Goal: Information Seeking & Learning: Learn about a topic

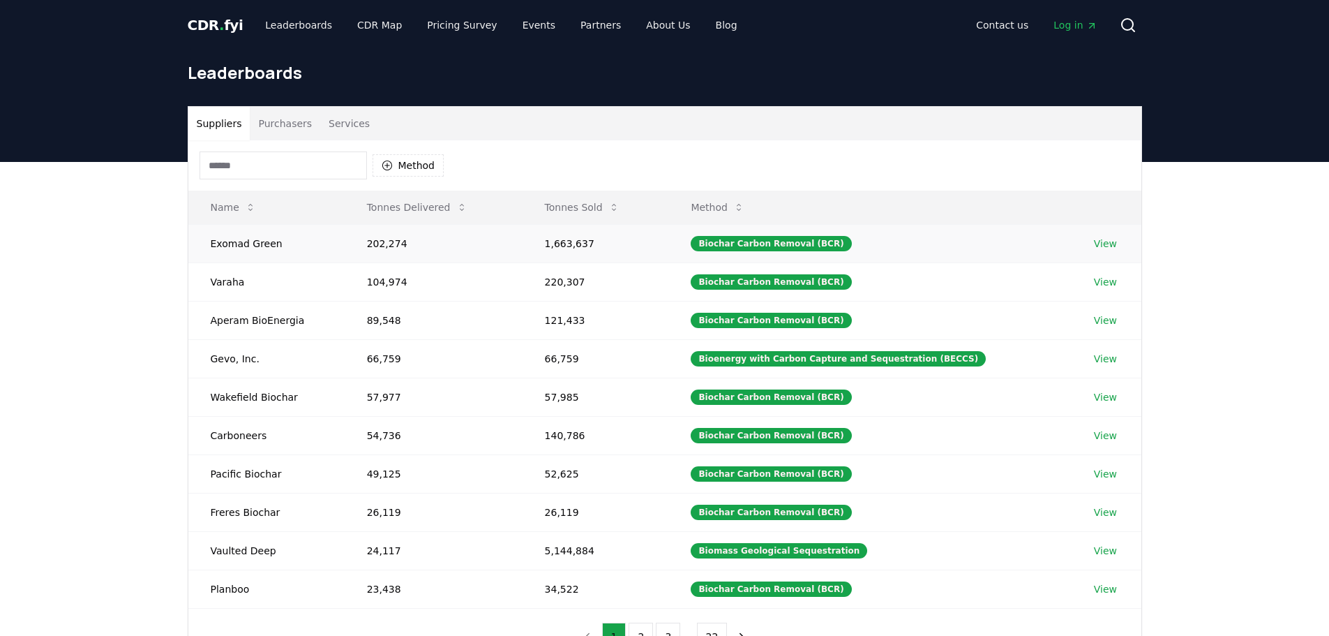
click at [1104, 244] on link "View" at bounding box center [1105, 244] width 23 height 14
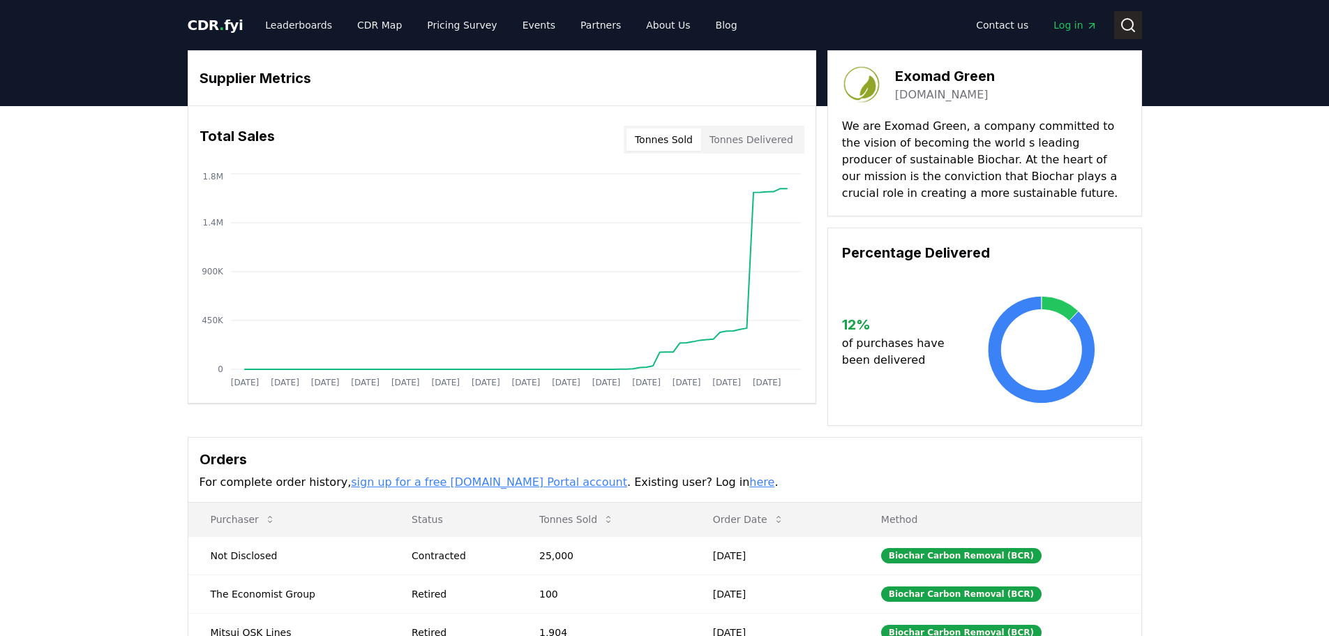
click at [1130, 27] on icon at bounding box center [1128, 25] width 17 height 17
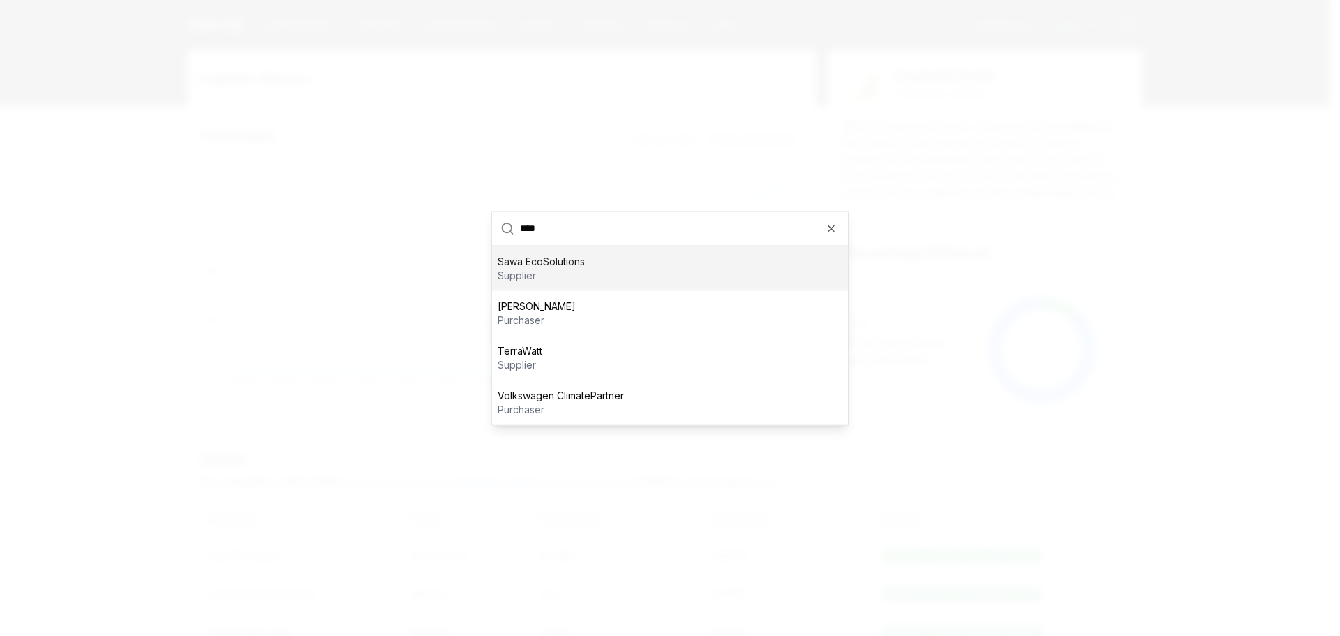
type input "****"
click at [563, 261] on p "Sawa EcoSolutions" at bounding box center [541, 261] width 87 height 14
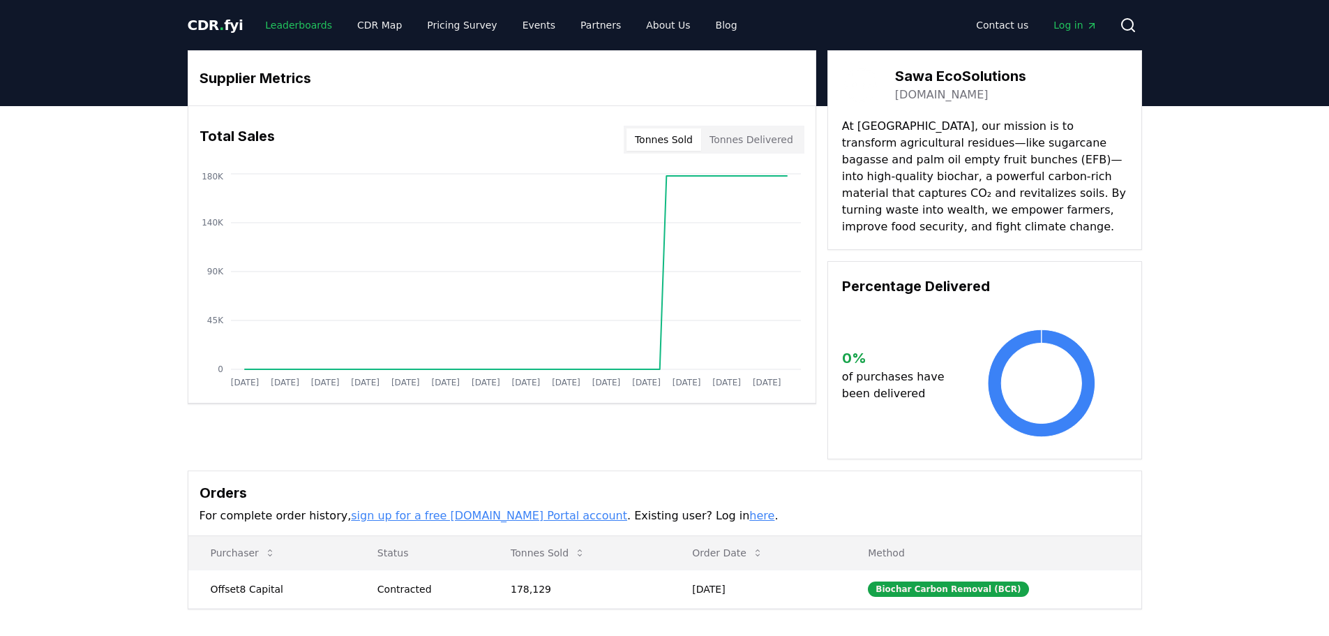
click at [292, 23] on link "Leaderboards" at bounding box center [298, 25] width 89 height 25
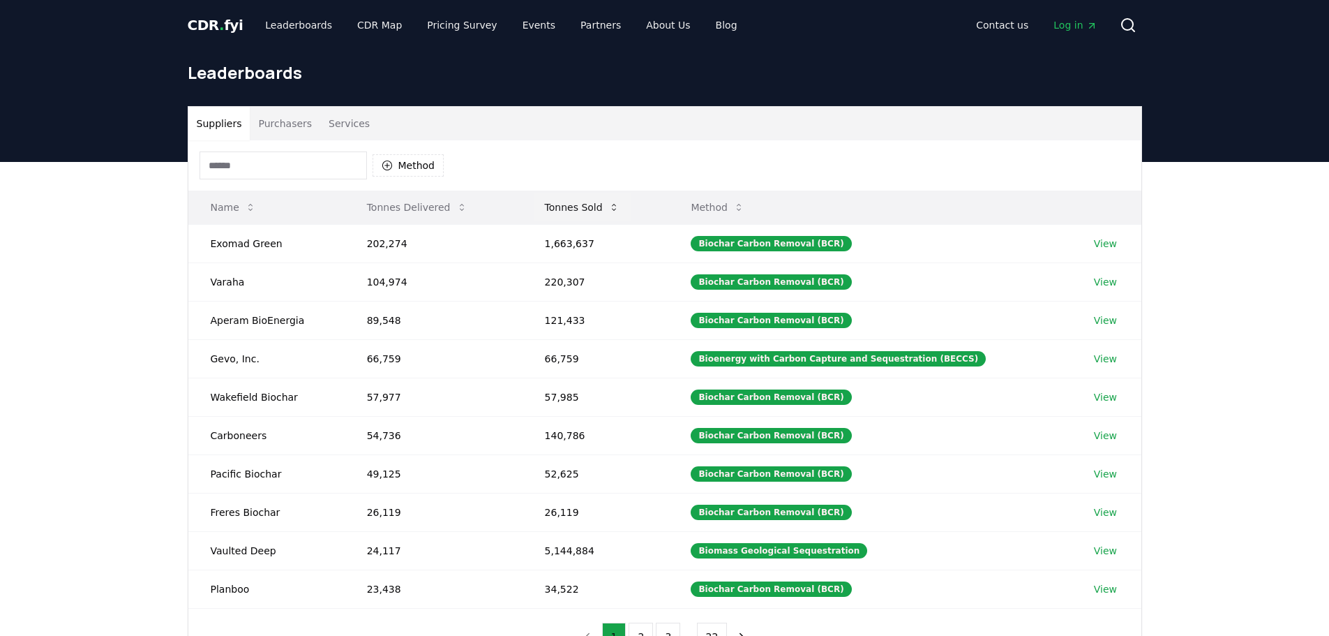
click at [597, 203] on button "Tonnes Sold" at bounding box center [582, 207] width 97 height 28
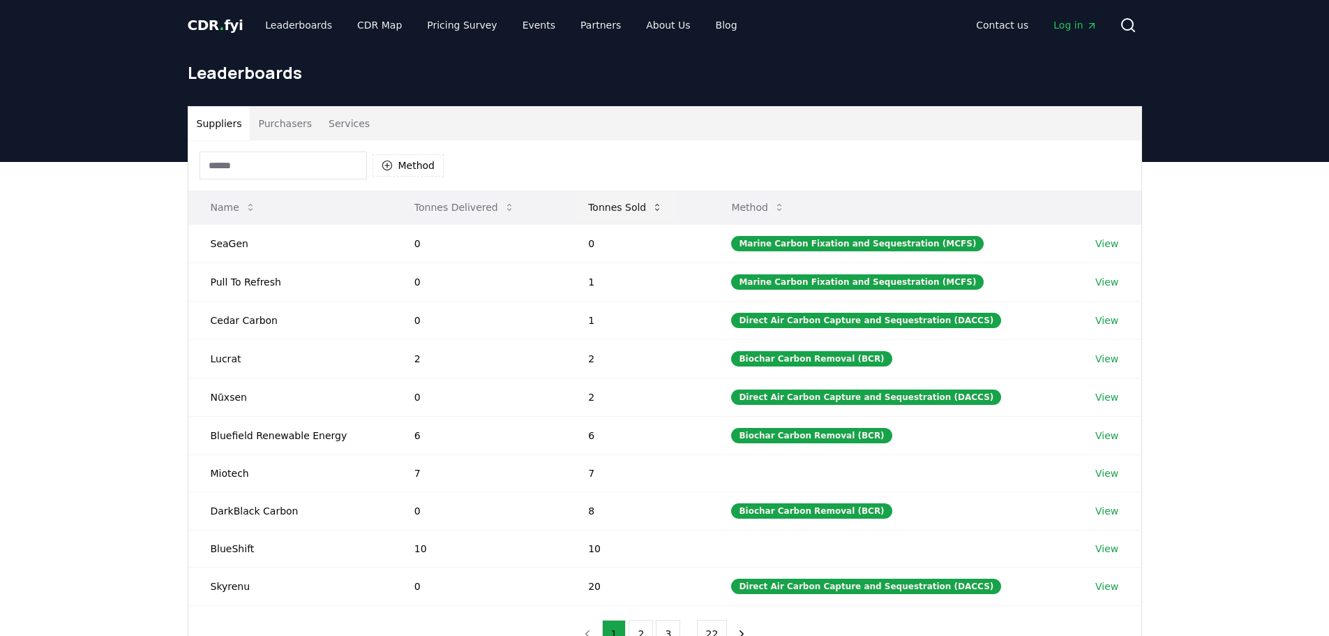
click at [597, 203] on button "Tonnes Sold" at bounding box center [625, 207] width 97 height 28
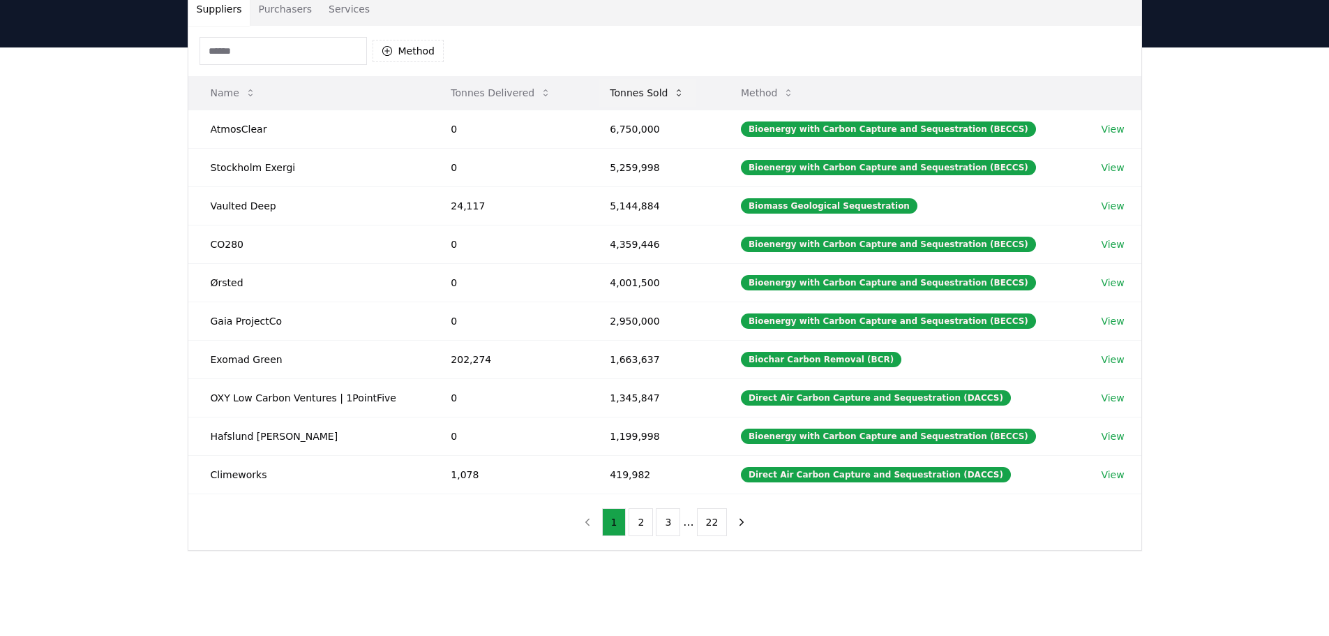
scroll to position [140, 0]
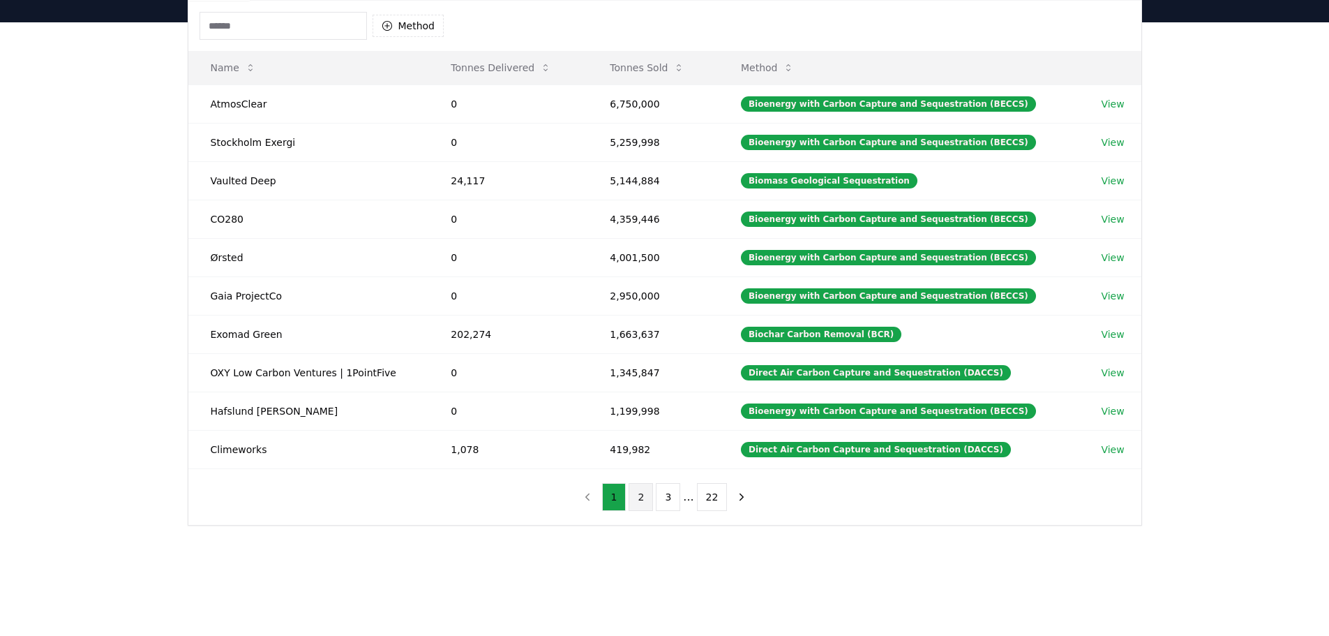
click at [643, 500] on button "2" at bounding box center [641, 497] width 24 height 28
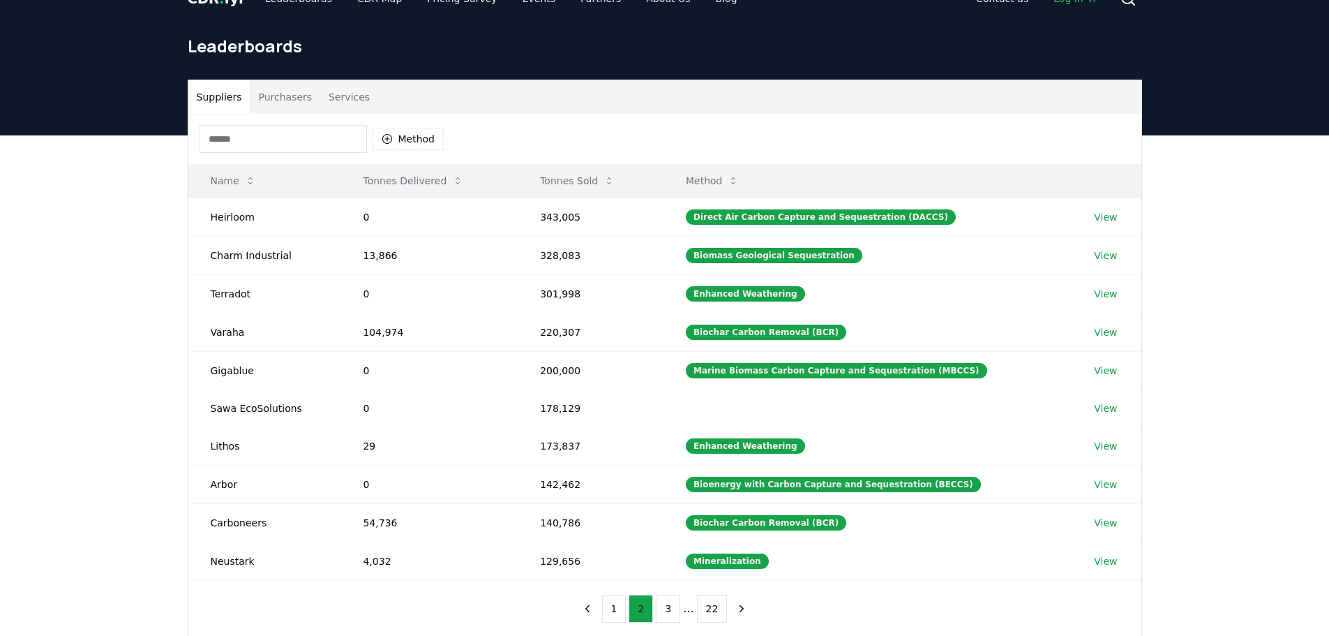
scroll to position [0, 0]
